Goal: Information Seeking & Learning: Learn about a topic

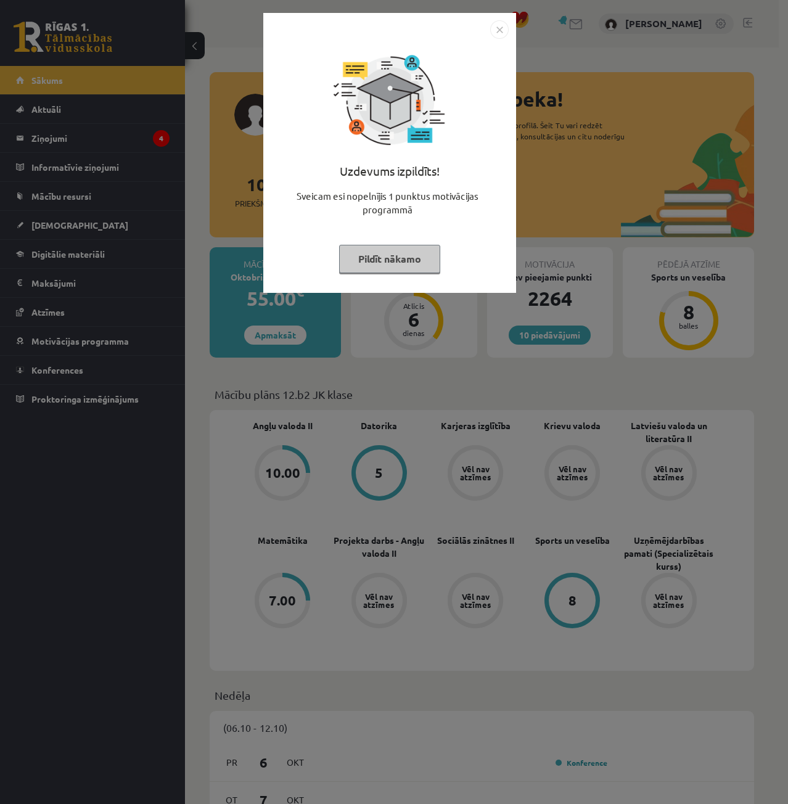
click at [504, 29] on img "Close" at bounding box center [499, 29] width 18 height 18
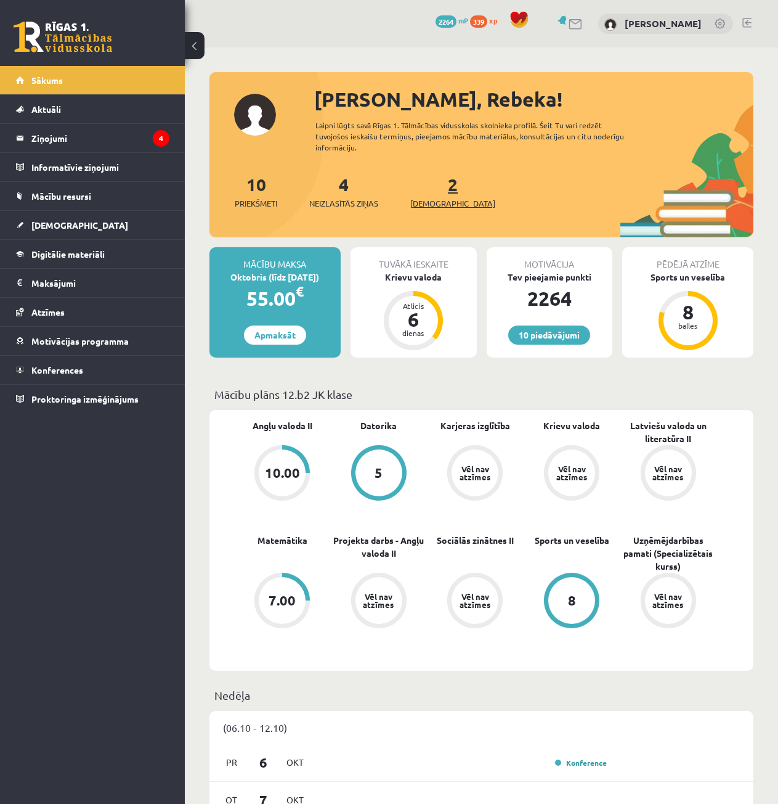
click at [436, 188] on link "2 Ieskaites" at bounding box center [453, 191] width 85 height 36
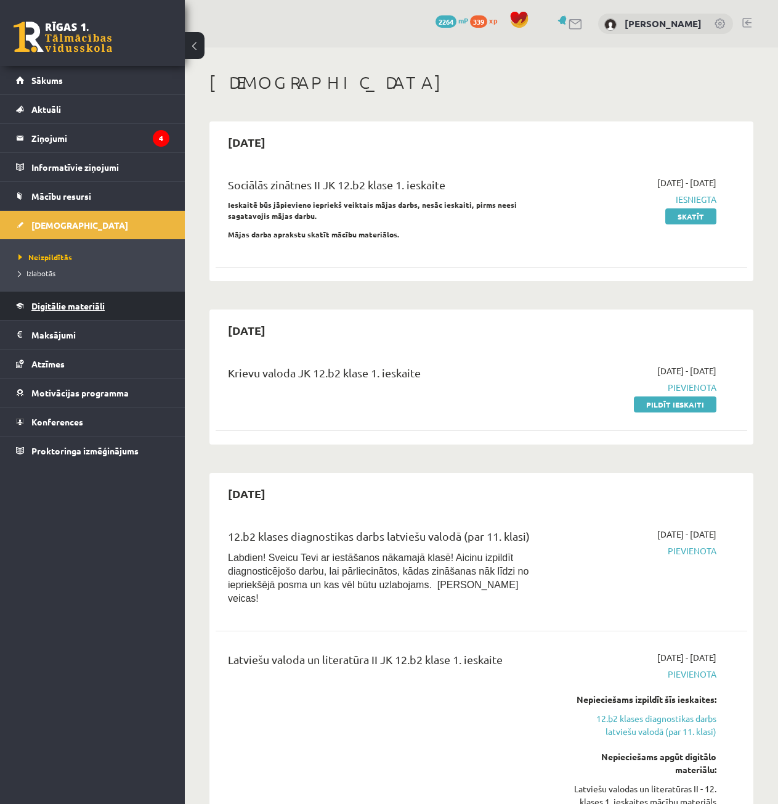
click at [61, 302] on span "Digitālie materiāli" at bounding box center [67, 305] width 73 height 11
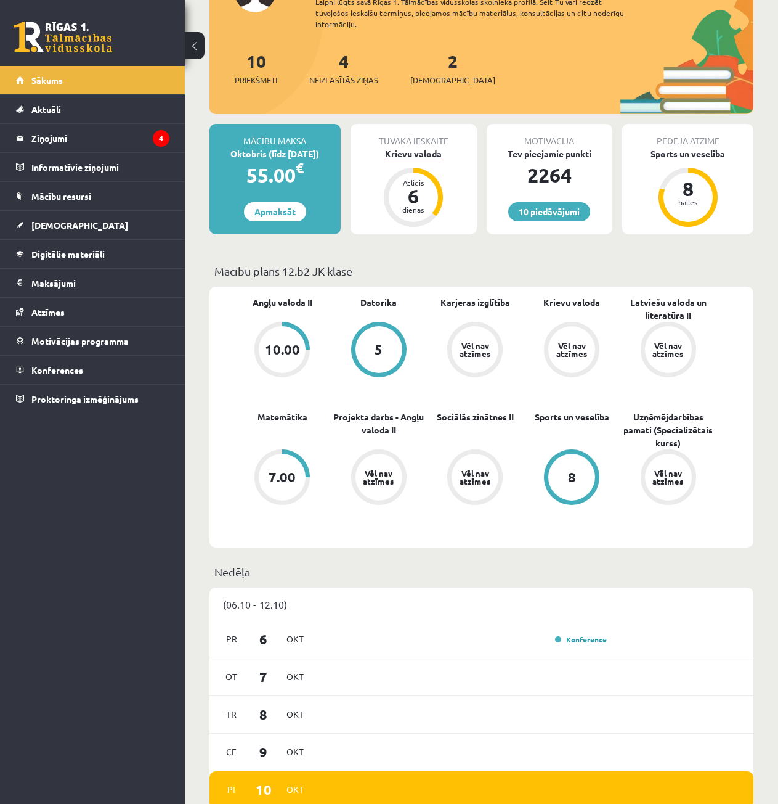
scroll to position [62, 0]
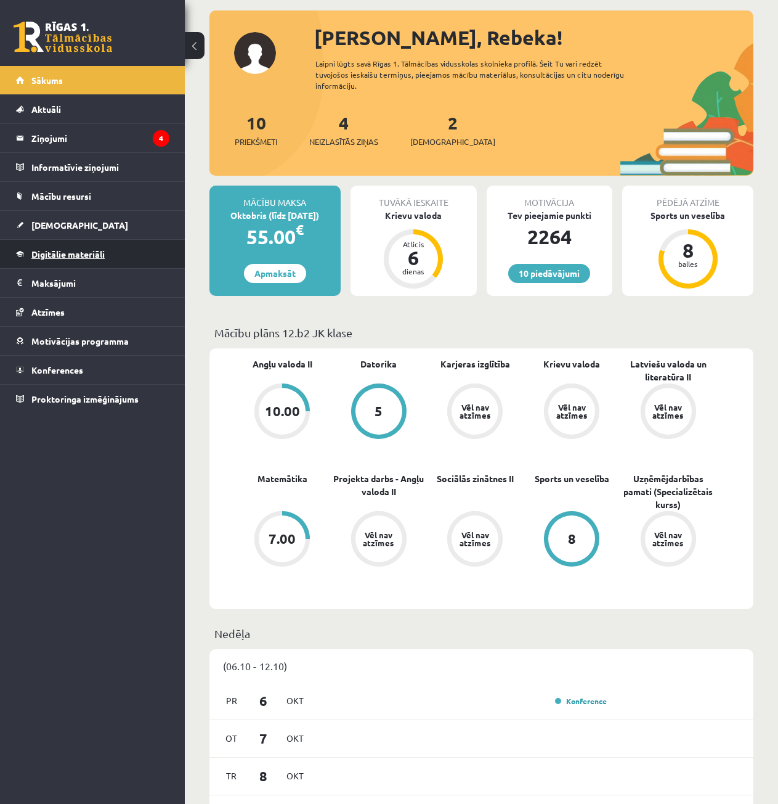
click at [107, 255] on link "Digitālie materiāli" at bounding box center [92, 254] width 153 height 28
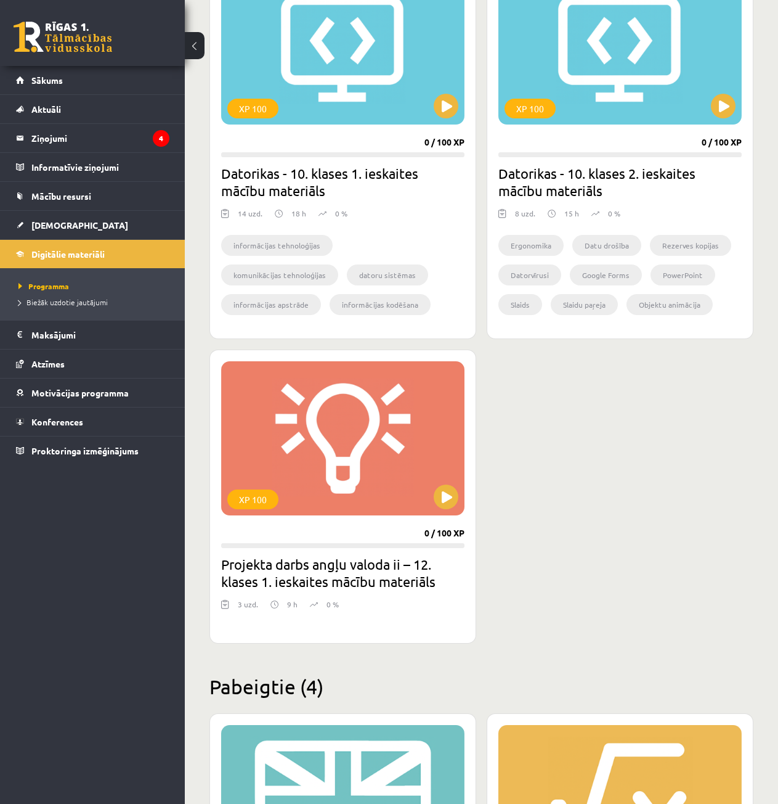
scroll to position [681, 0]
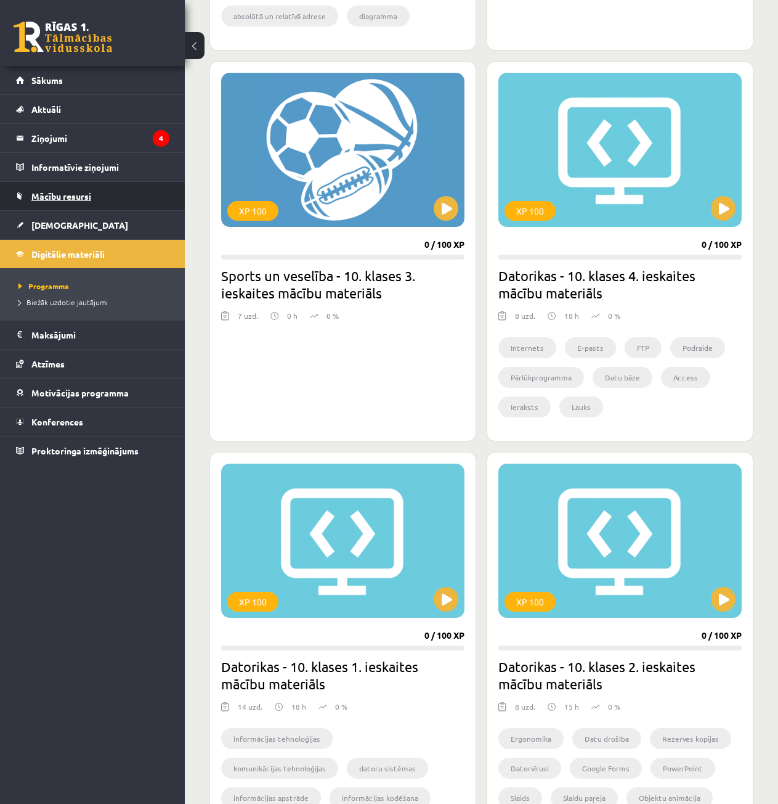
click at [77, 203] on link "Mācību resursi" at bounding box center [92, 196] width 153 height 28
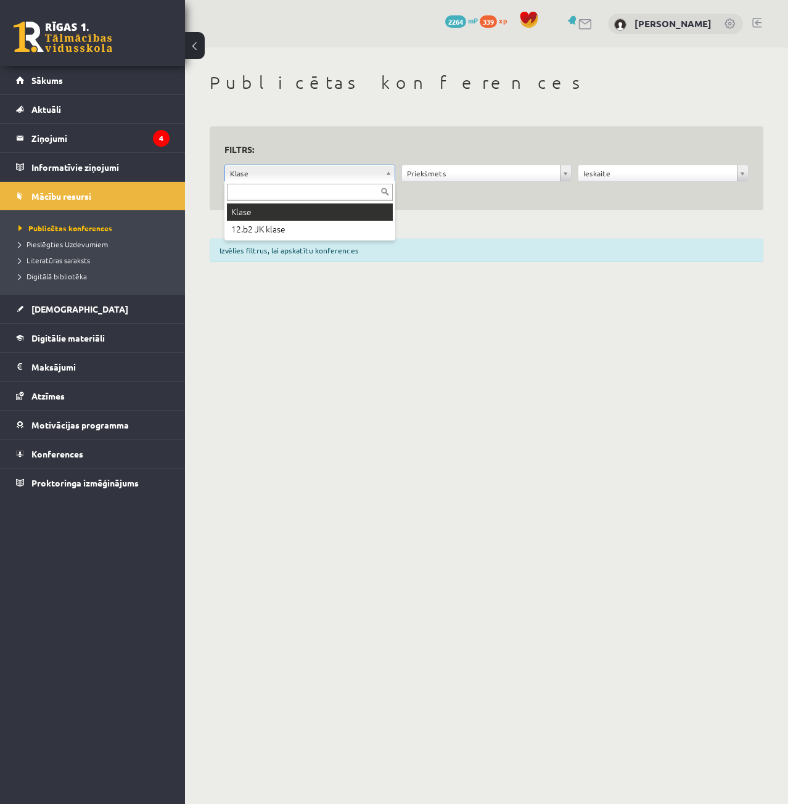
click at [321, 182] on div at bounding box center [309, 191] width 171 height 20
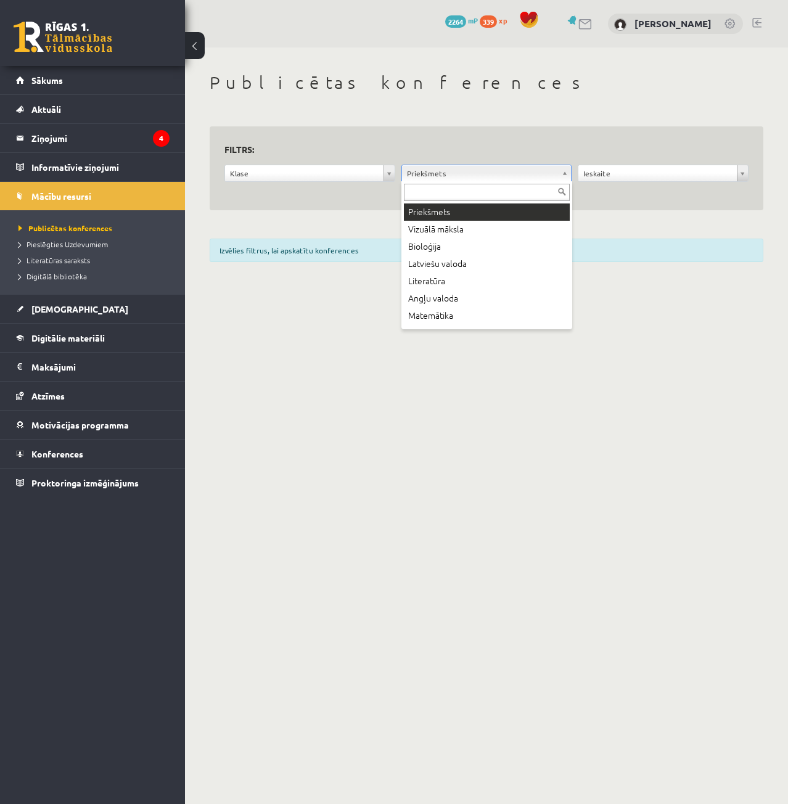
click at [447, 198] on input "text" at bounding box center [487, 192] width 166 height 17
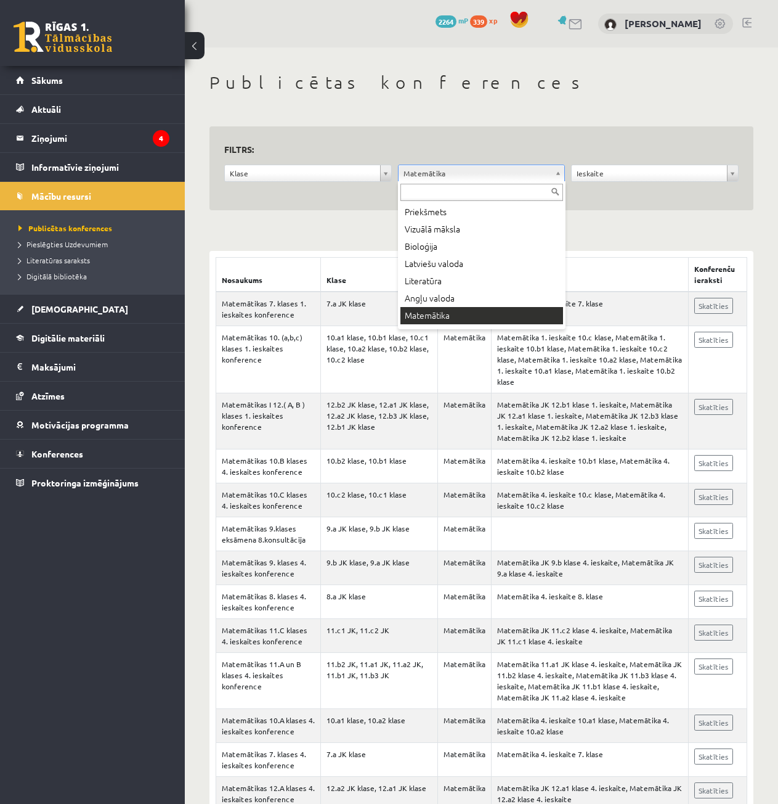
drag, startPoint x: 478, startPoint y: 177, endPoint x: 500, endPoint y: 174, distance: 22.4
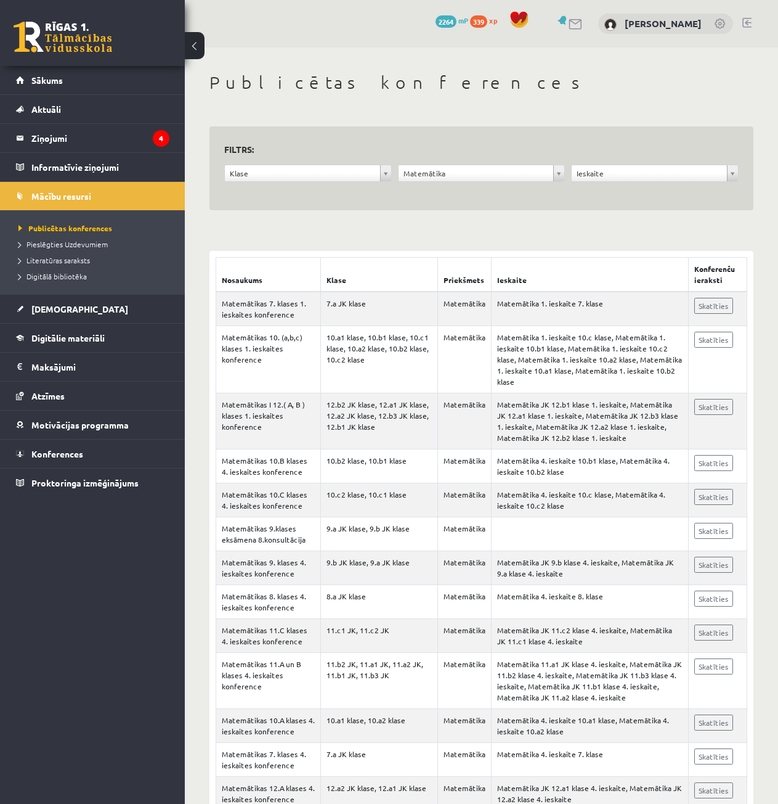
click at [618, 161] on form "**********" at bounding box center [481, 168] width 515 height 55
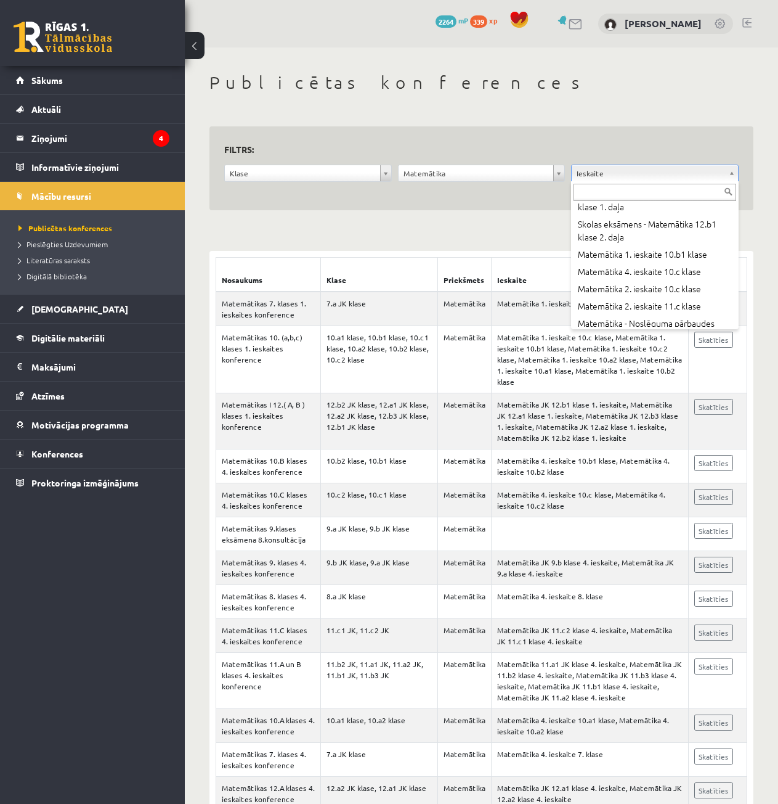
scroll to position [12370, 0]
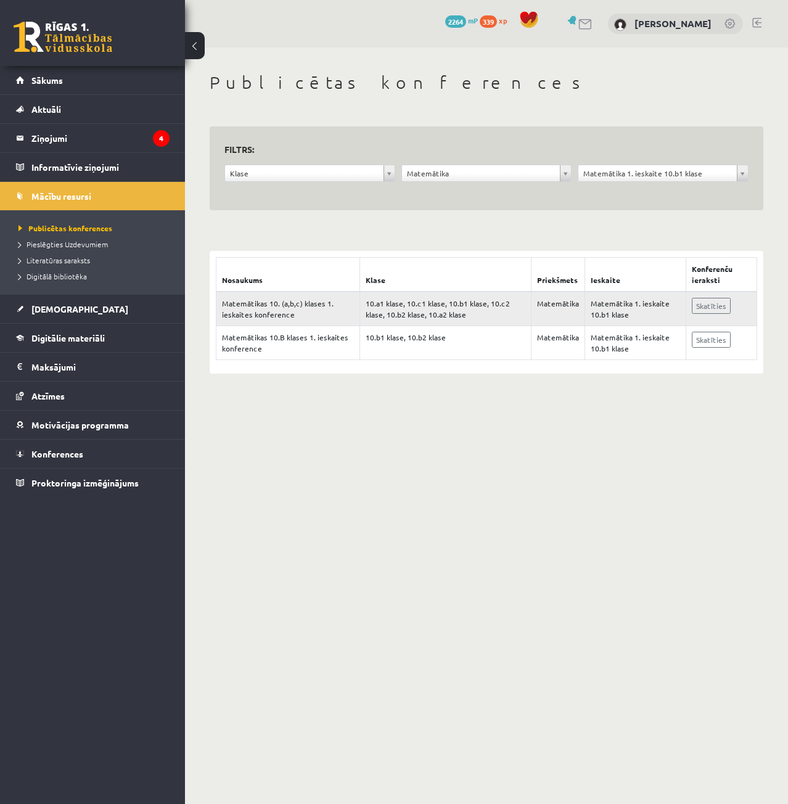
click at [354, 310] on td "Matemātikas 10. (a,b,c) klases 1. ieskaites konference" at bounding box center [288, 309] width 144 height 35
click at [603, 303] on td "Matemātika 1. ieskaite 10.b1 klase" at bounding box center [634, 309] width 101 height 35
click at [110, 342] on link "Digitālie materiāli" at bounding box center [92, 338] width 153 height 28
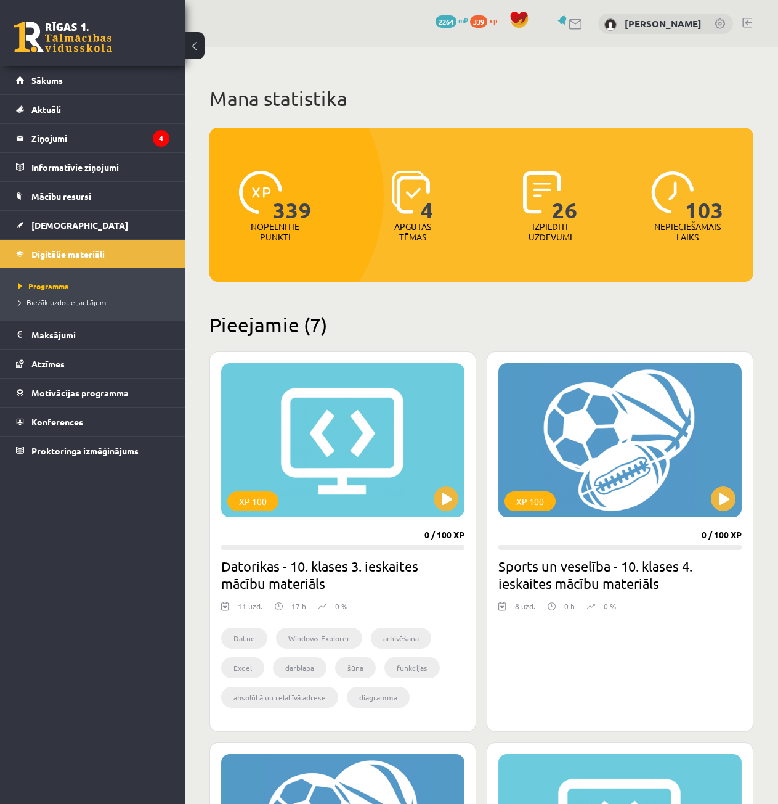
click at [547, 207] on img at bounding box center [542, 192] width 38 height 43
click at [561, 212] on span "26" at bounding box center [565, 196] width 26 height 51
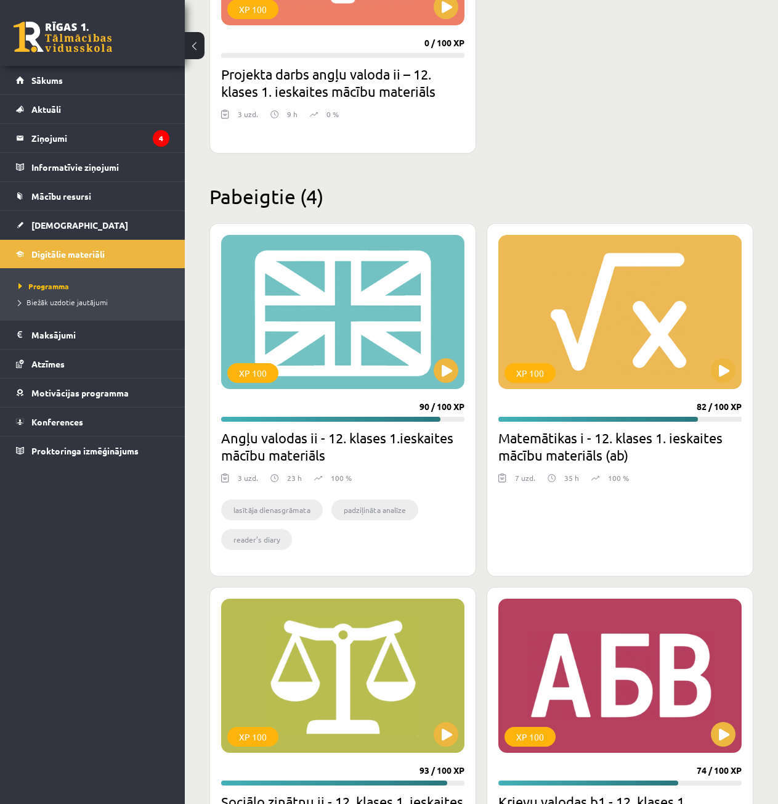
scroll to position [1726, 0]
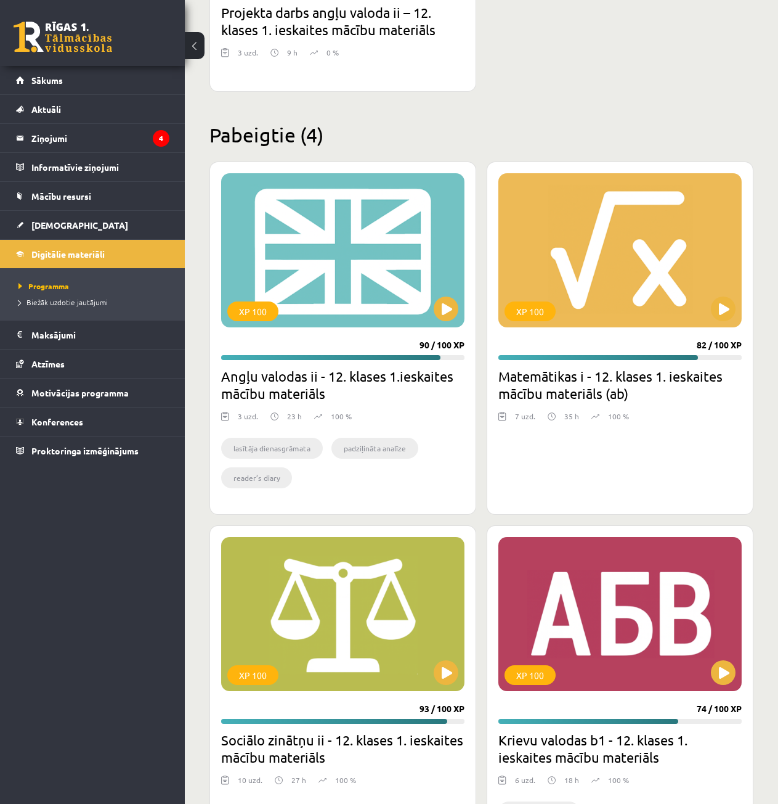
click at [610, 455] on div "XP 100 82 / 100 XP Matemātikas i - 12. klases 1. ieskaites mācību materiāls (ab…" at bounding box center [620, 337] width 267 height 353
click at [619, 309] on div "XP 100" at bounding box center [620, 250] width 243 height 154
click at [621, 308] on div "XP 100" at bounding box center [620, 250] width 243 height 154
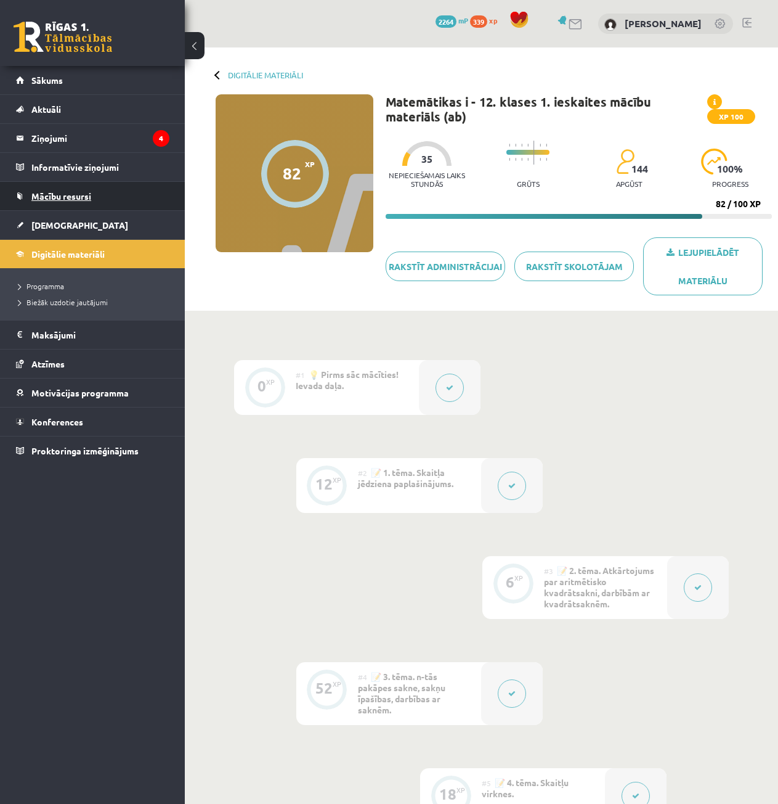
click at [92, 192] on link "Mācību resursi" at bounding box center [92, 196] width 153 height 28
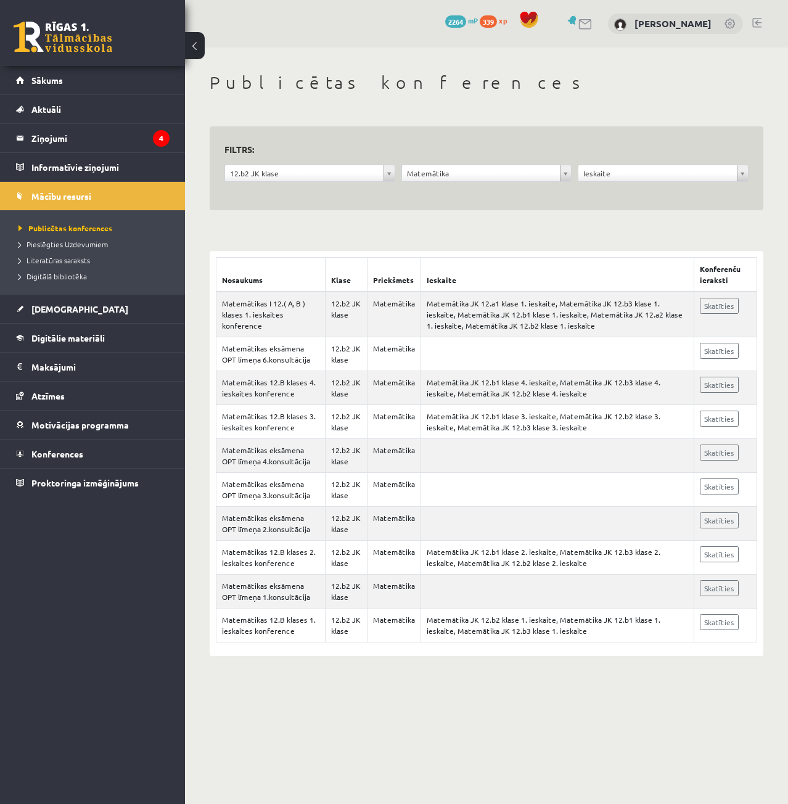
click at [47, 28] on link at bounding box center [63, 37] width 99 height 31
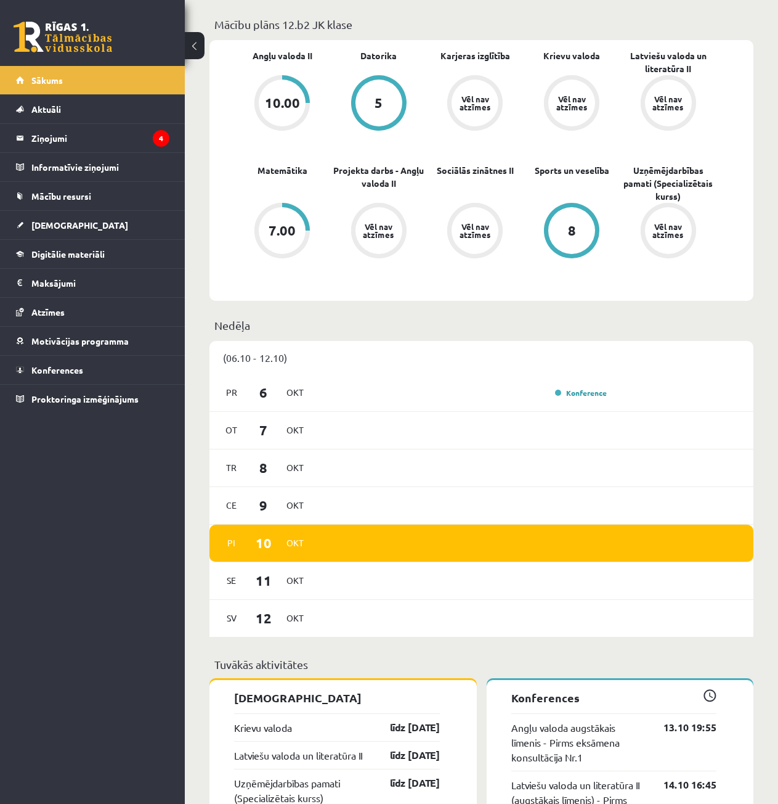
scroll to position [62, 0]
